Goal: Check status: Check status

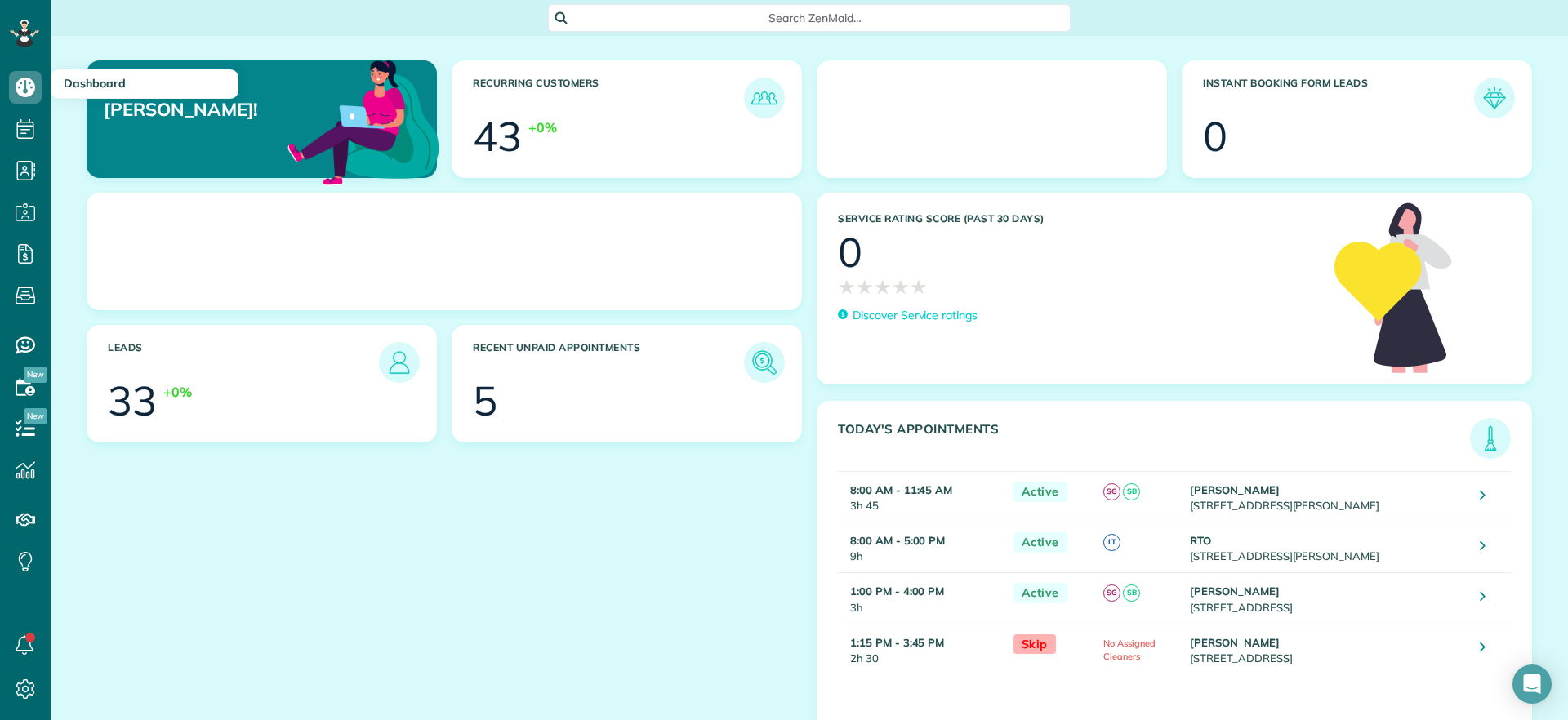
scroll to position [7, 7]
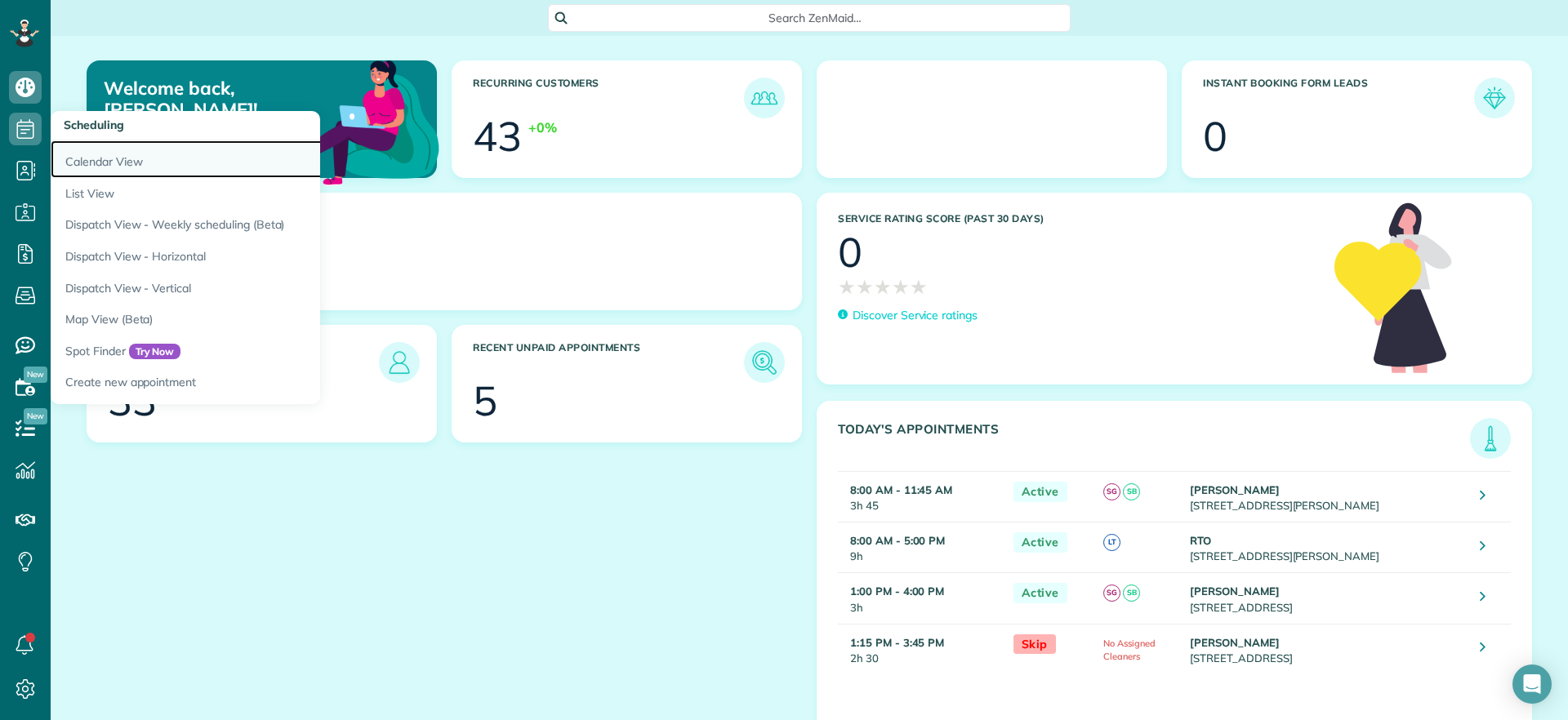
click at [79, 142] on link "Calendar View" at bounding box center [255, 159] width 408 height 38
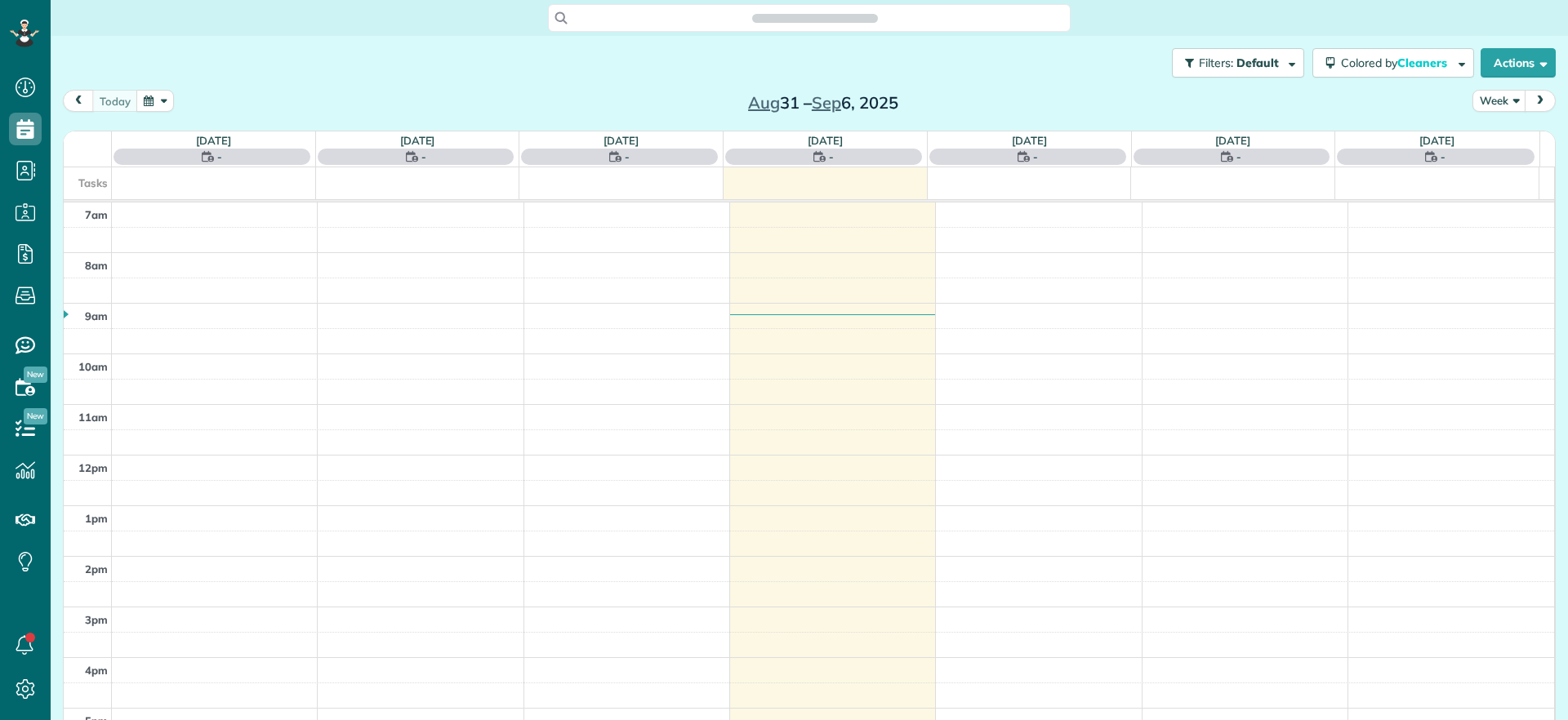
scroll to position [7, 7]
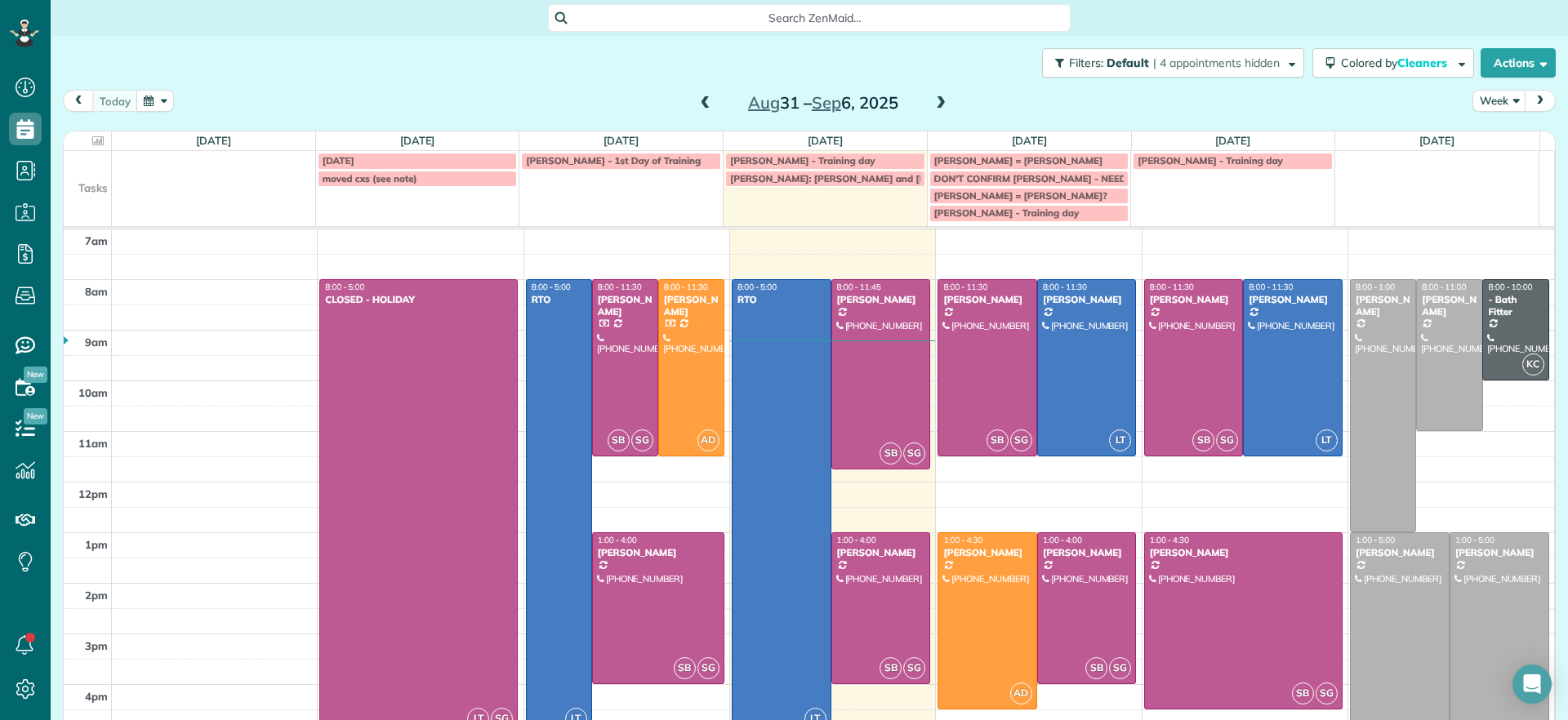
click at [932, 98] on span at bounding box center [940, 103] width 18 height 15
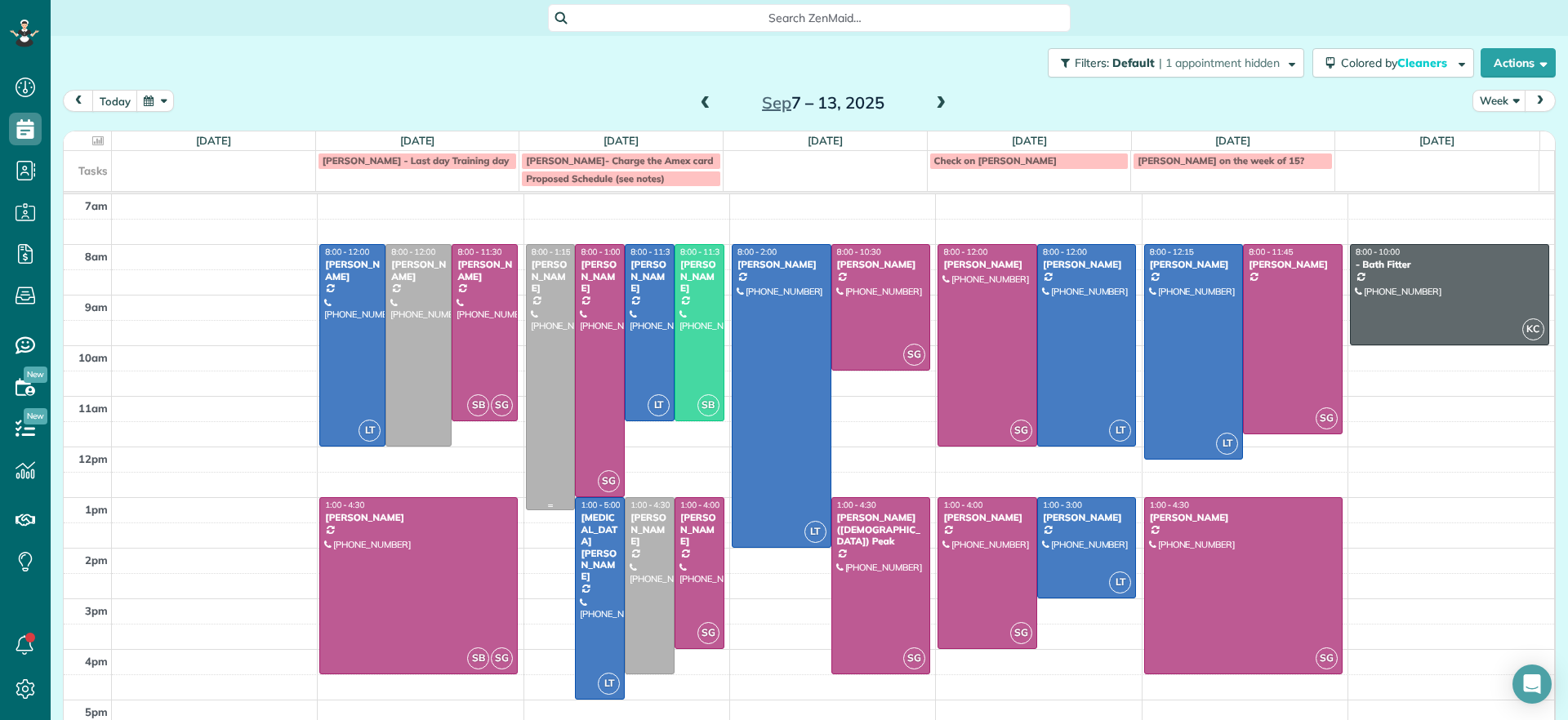
click at [549, 335] on div at bounding box center [550, 377] width 48 height 265
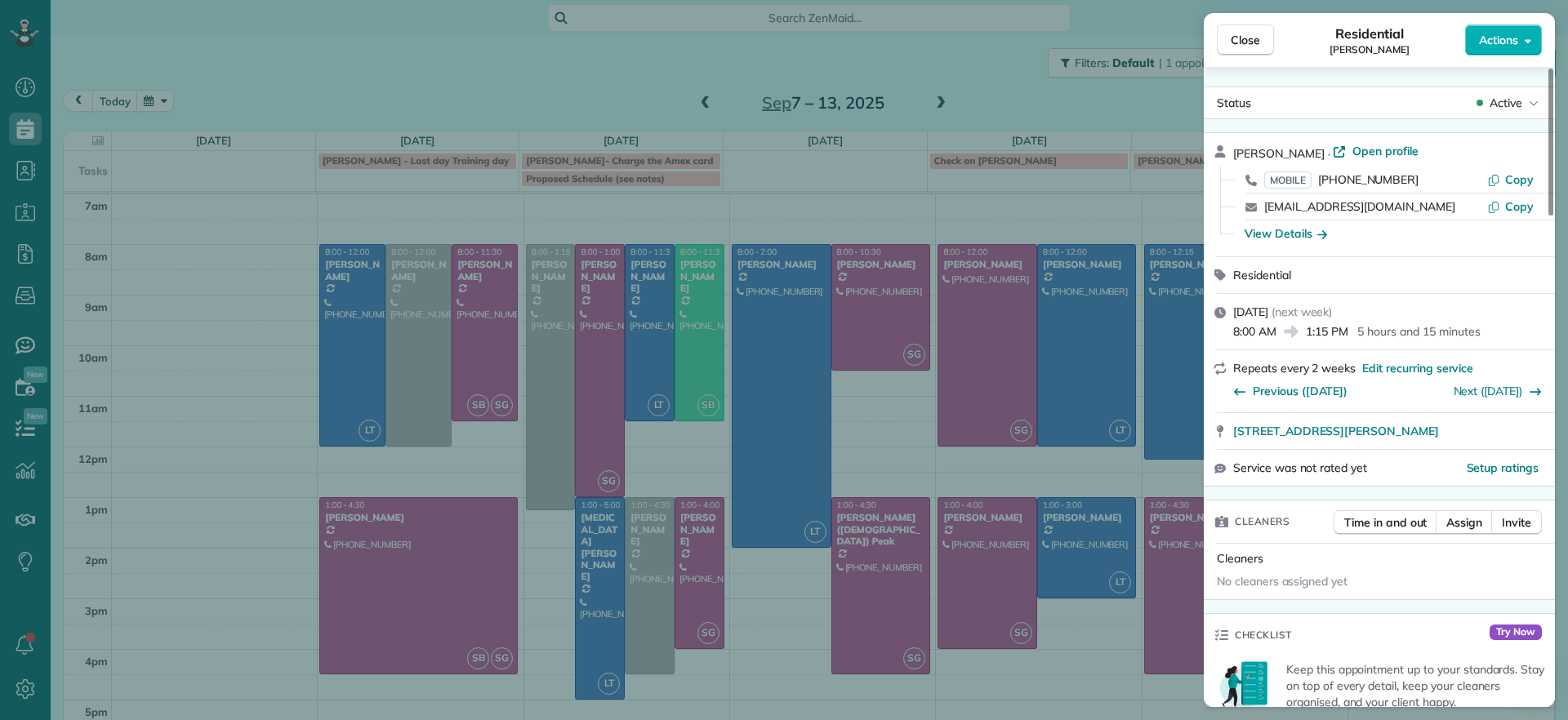
click at [539, 338] on div "Close Residential [PERSON_NAME] Actions Status Active [PERSON_NAME] · Open prof…" at bounding box center [784, 360] width 1568 height 720
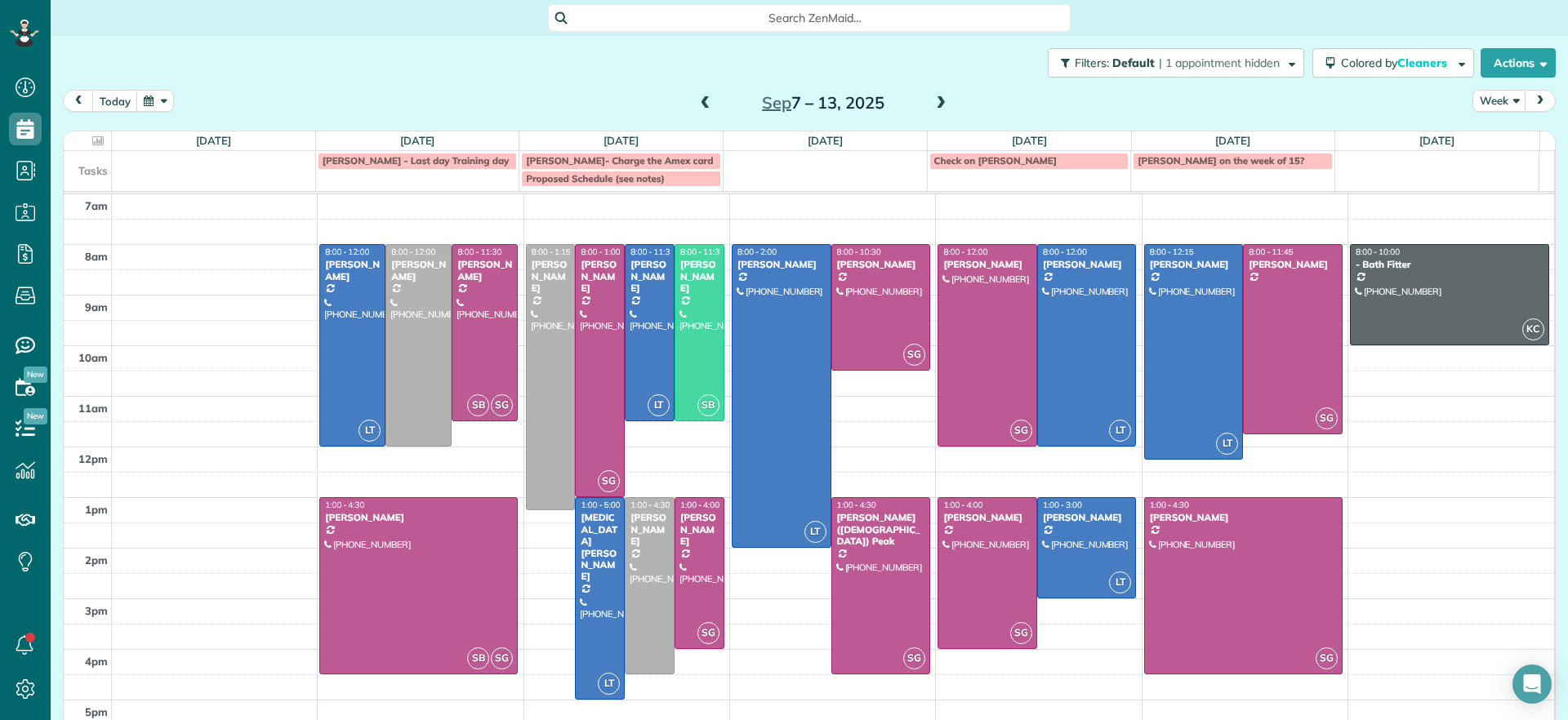
click at [932, 109] on span at bounding box center [940, 103] width 18 height 15
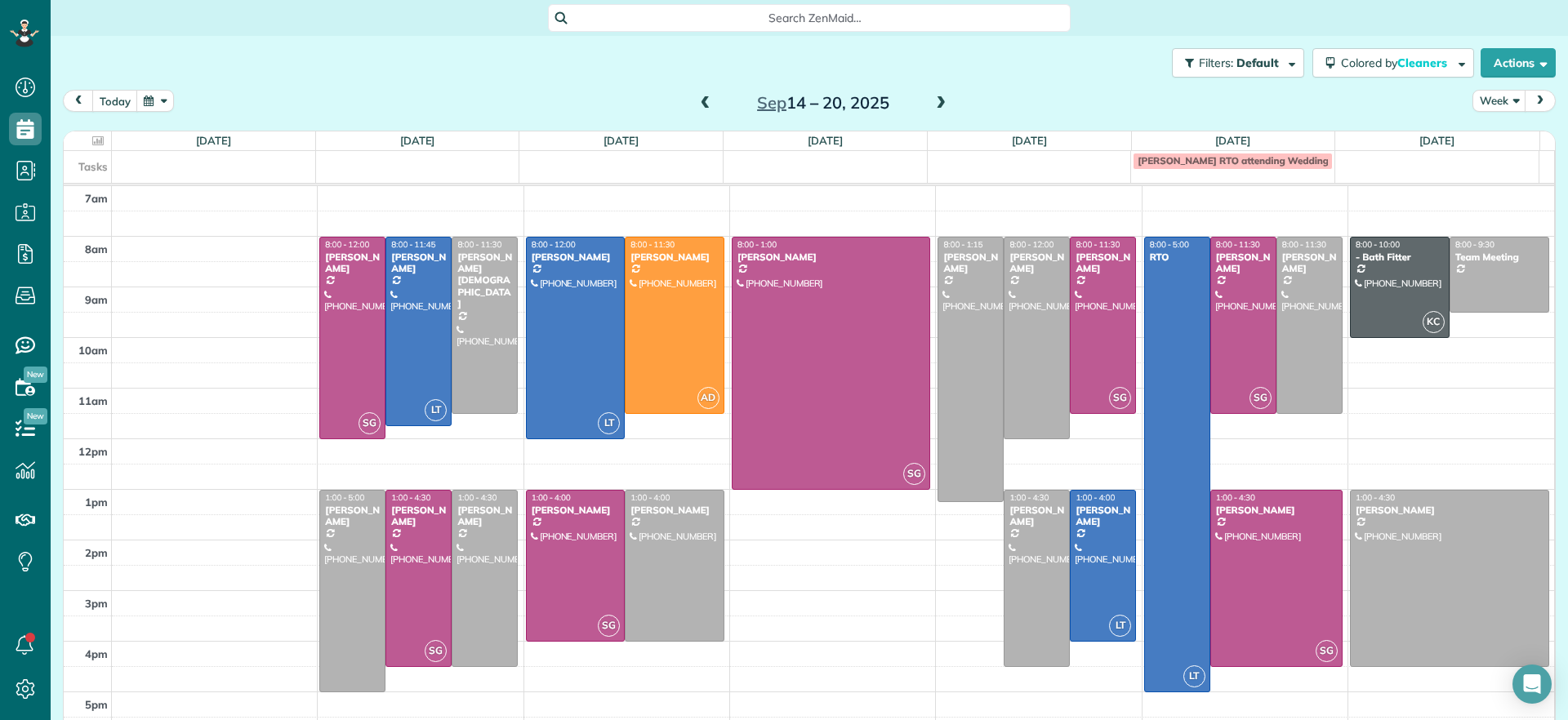
click at [699, 109] on span at bounding box center [706, 103] width 18 height 15
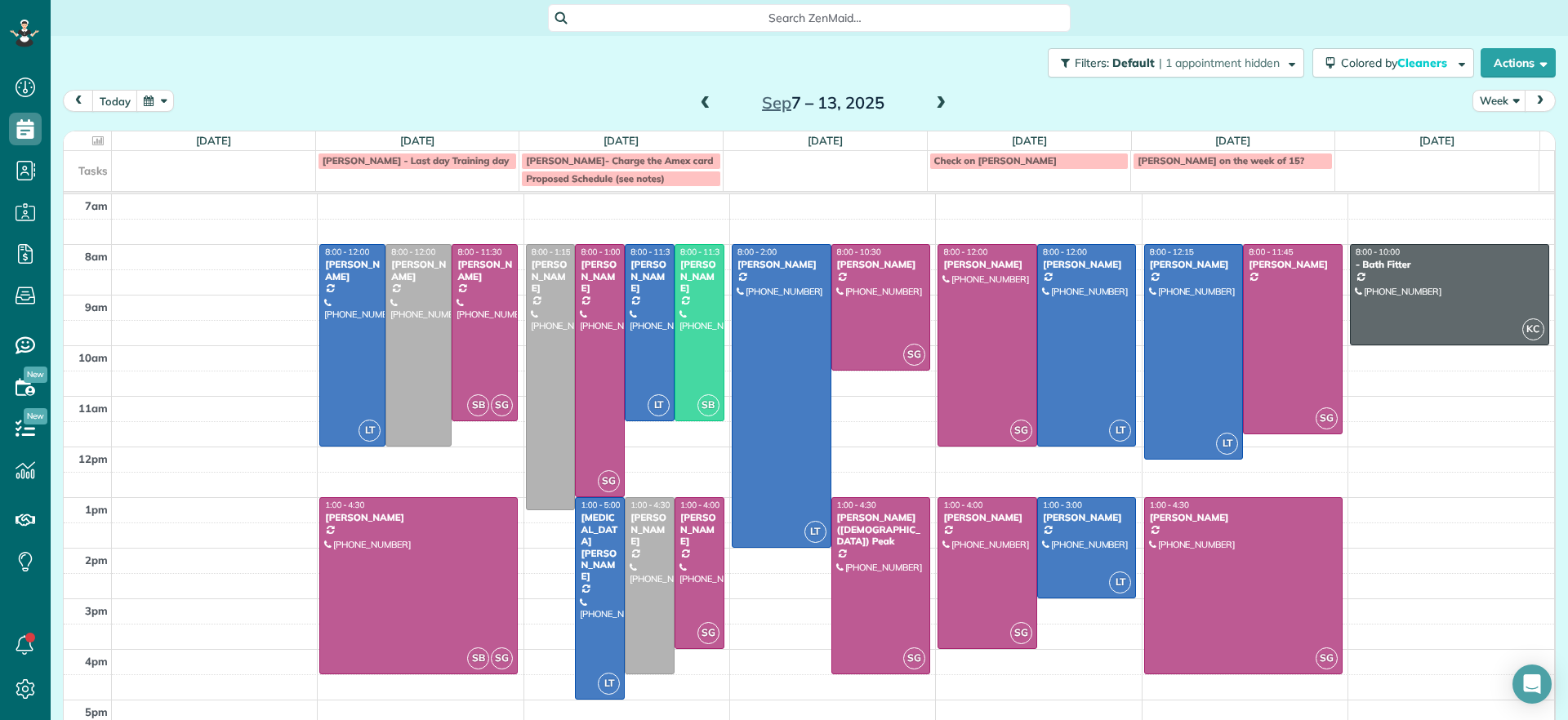
click at [935, 104] on span at bounding box center [940, 103] width 18 height 15
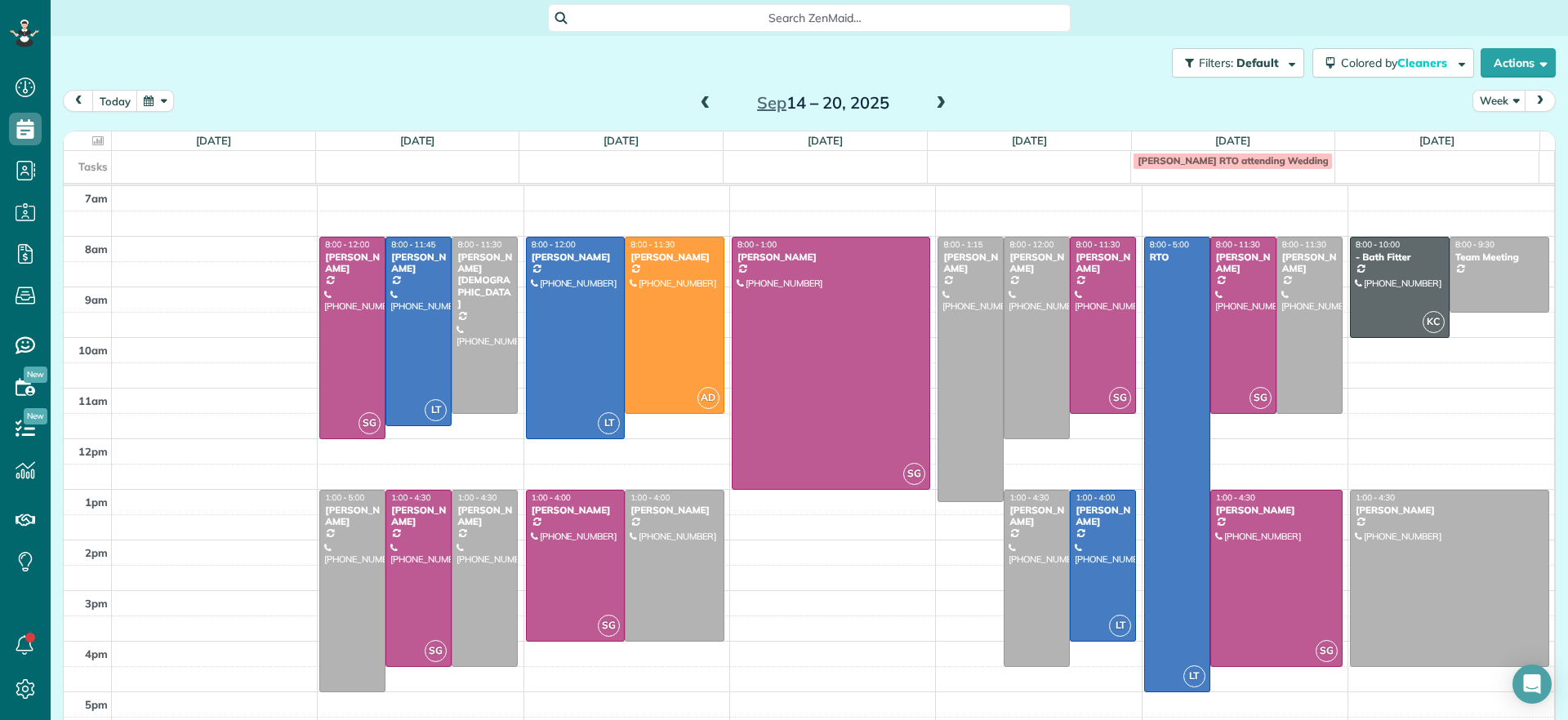
click at [697, 104] on span at bounding box center [706, 103] width 18 height 15
